Goal: Information Seeking & Learning: Learn about a topic

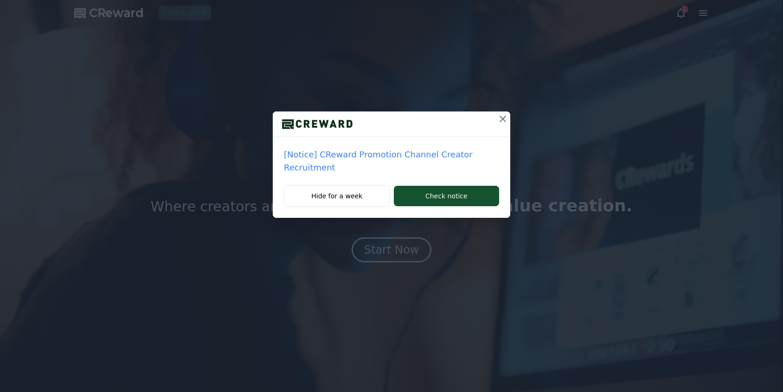
click at [507, 121] on icon at bounding box center [502, 118] width 11 height 11
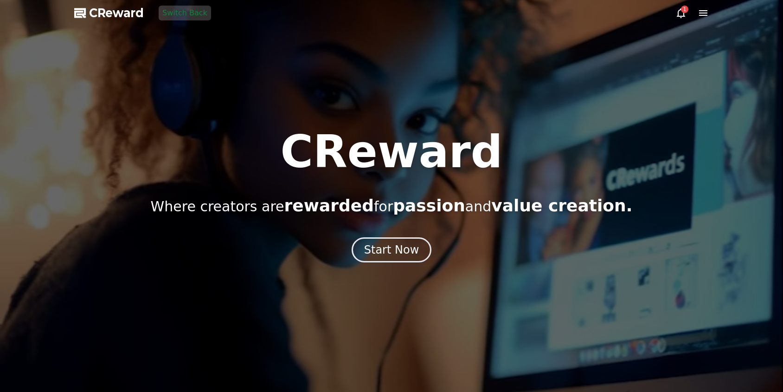
click at [109, 16] on span "CReward" at bounding box center [116, 13] width 55 height 15
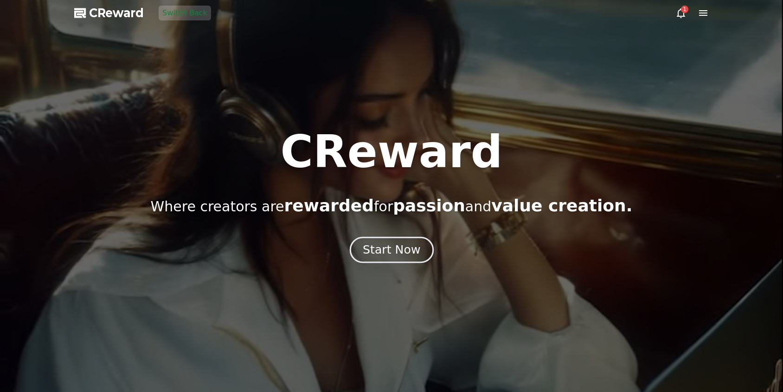
click at [393, 256] on div "Start Now" at bounding box center [392, 250] width 58 height 16
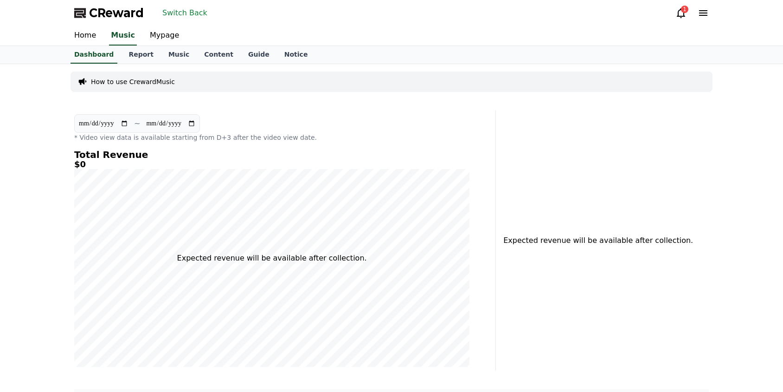
click at [680, 14] on icon at bounding box center [681, 12] width 11 height 11
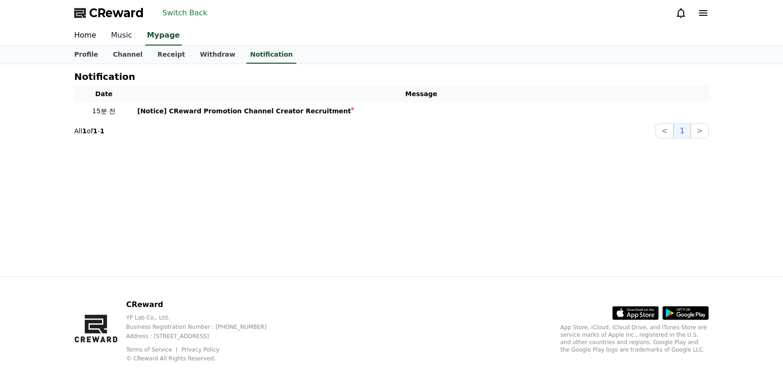
click at [136, 39] on link "Music" at bounding box center [121, 35] width 36 height 19
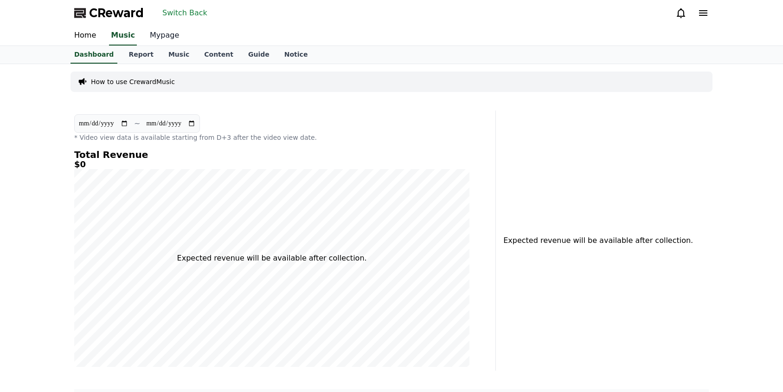
click at [167, 38] on link "Mypage" at bounding box center [164, 35] width 44 height 19
select select "**********"
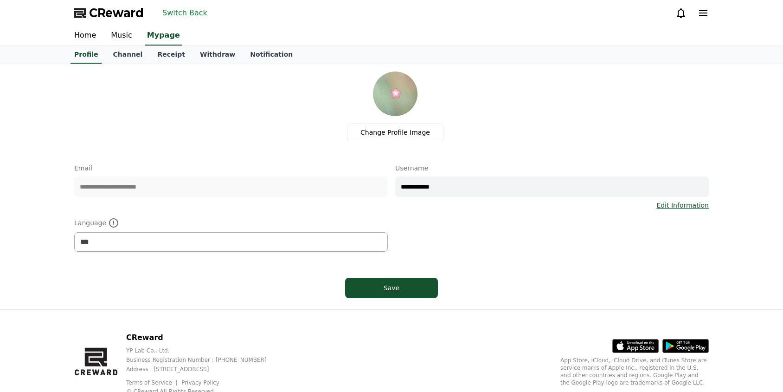
click at [124, 12] on span "CReward" at bounding box center [116, 13] width 55 height 15
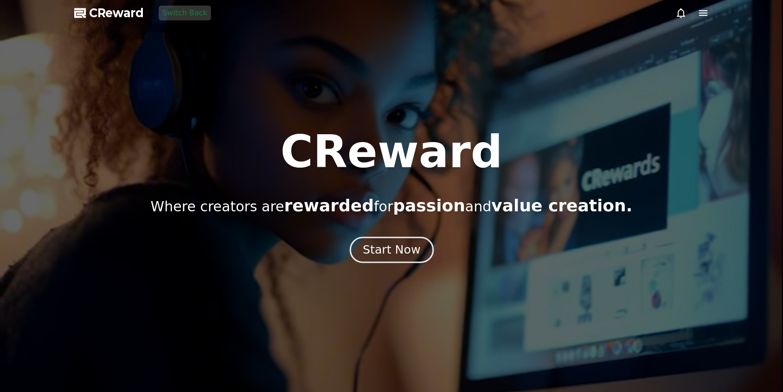
click at [373, 252] on div "Start Now" at bounding box center [392, 250] width 58 height 16
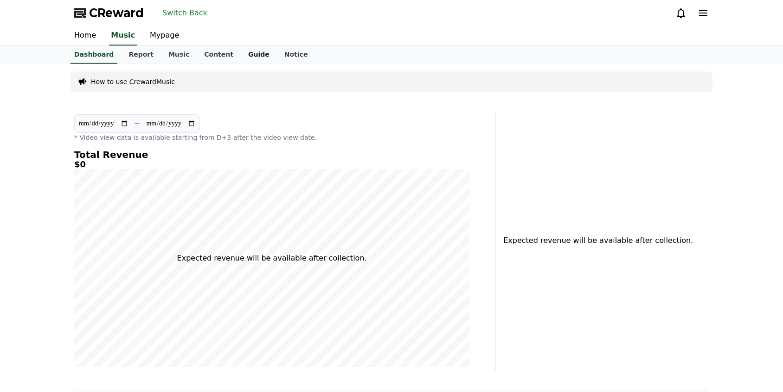
click at [241, 58] on link "Guide" at bounding box center [259, 55] width 36 height 18
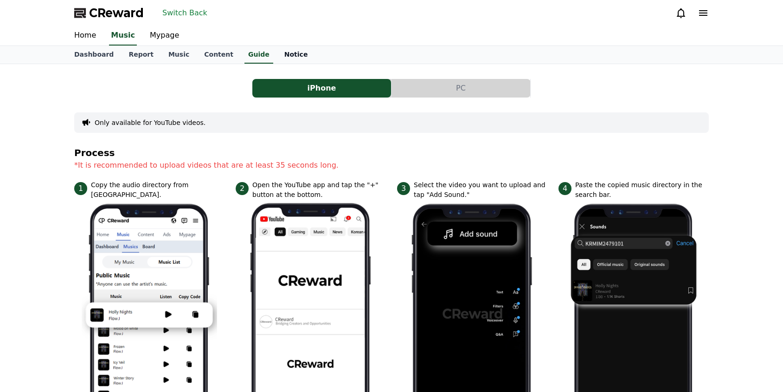
click at [277, 56] on link "Notice" at bounding box center [296, 55] width 39 height 18
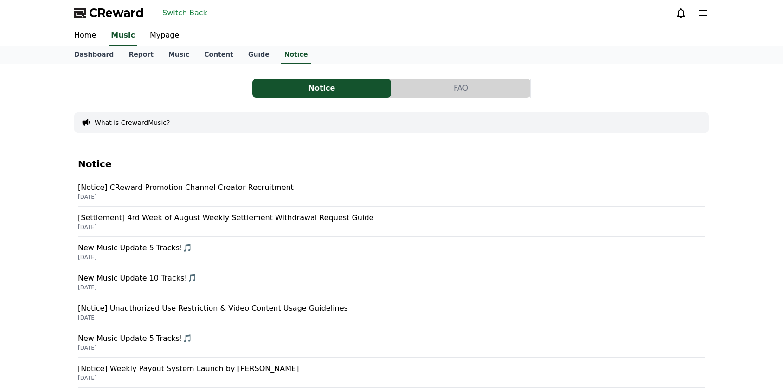
click at [170, 186] on p "[Notice] CReward Promotion Channel Creator Recruitment" at bounding box center [391, 187] width 627 height 11
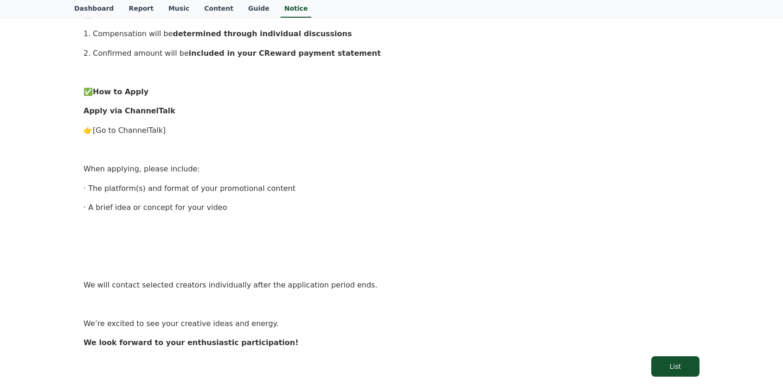
scroll to position [464, 0]
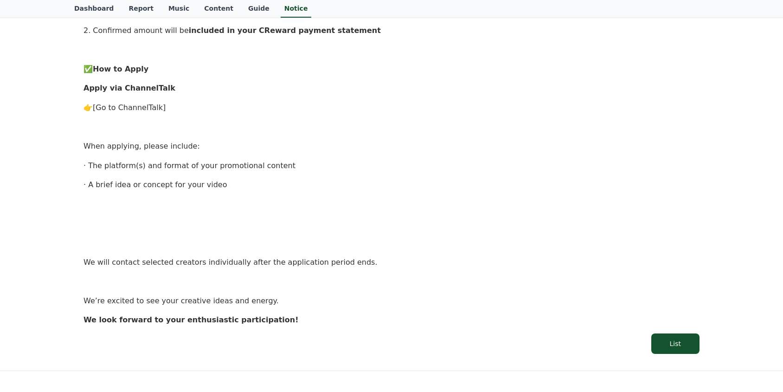
click at [495, 106] on p "👉 [Go to ChannelTalk]" at bounding box center [392, 108] width 616 height 12
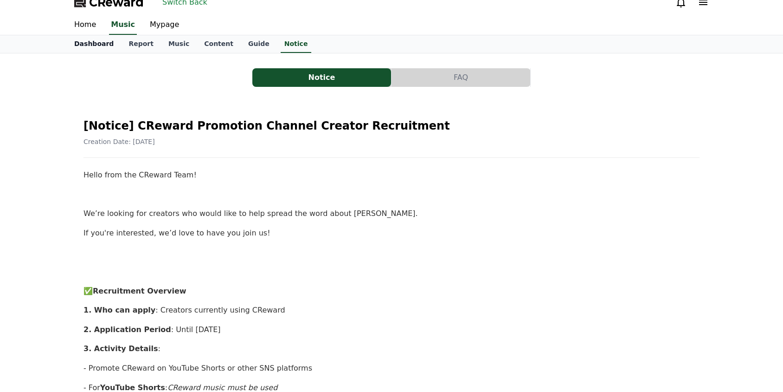
scroll to position [0, 0]
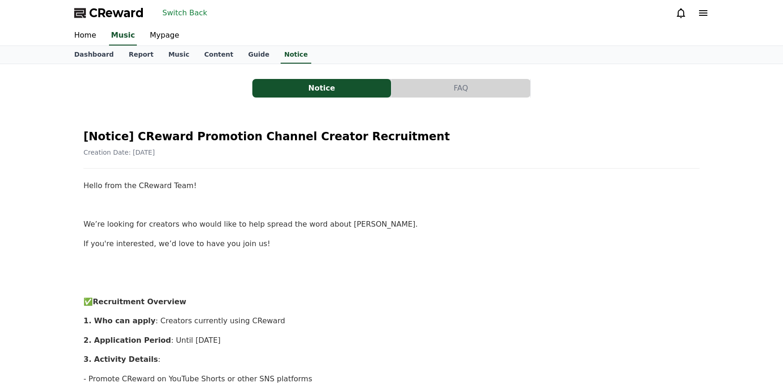
click at [117, 15] on span "CReward" at bounding box center [116, 13] width 55 height 15
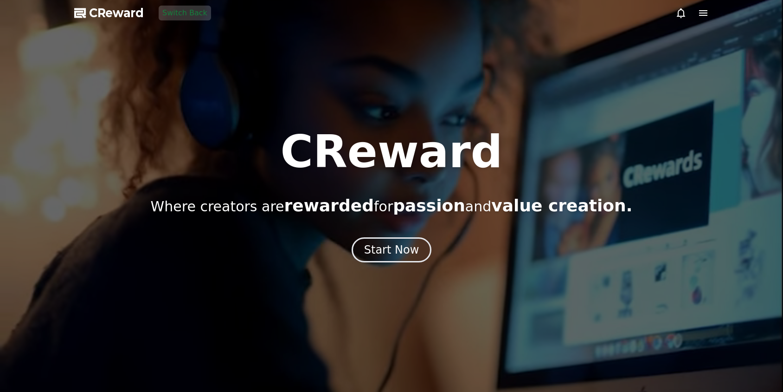
click at [174, 16] on button "Switch Back" at bounding box center [185, 13] width 52 height 15
